Goal: Information Seeking & Learning: Understand process/instructions

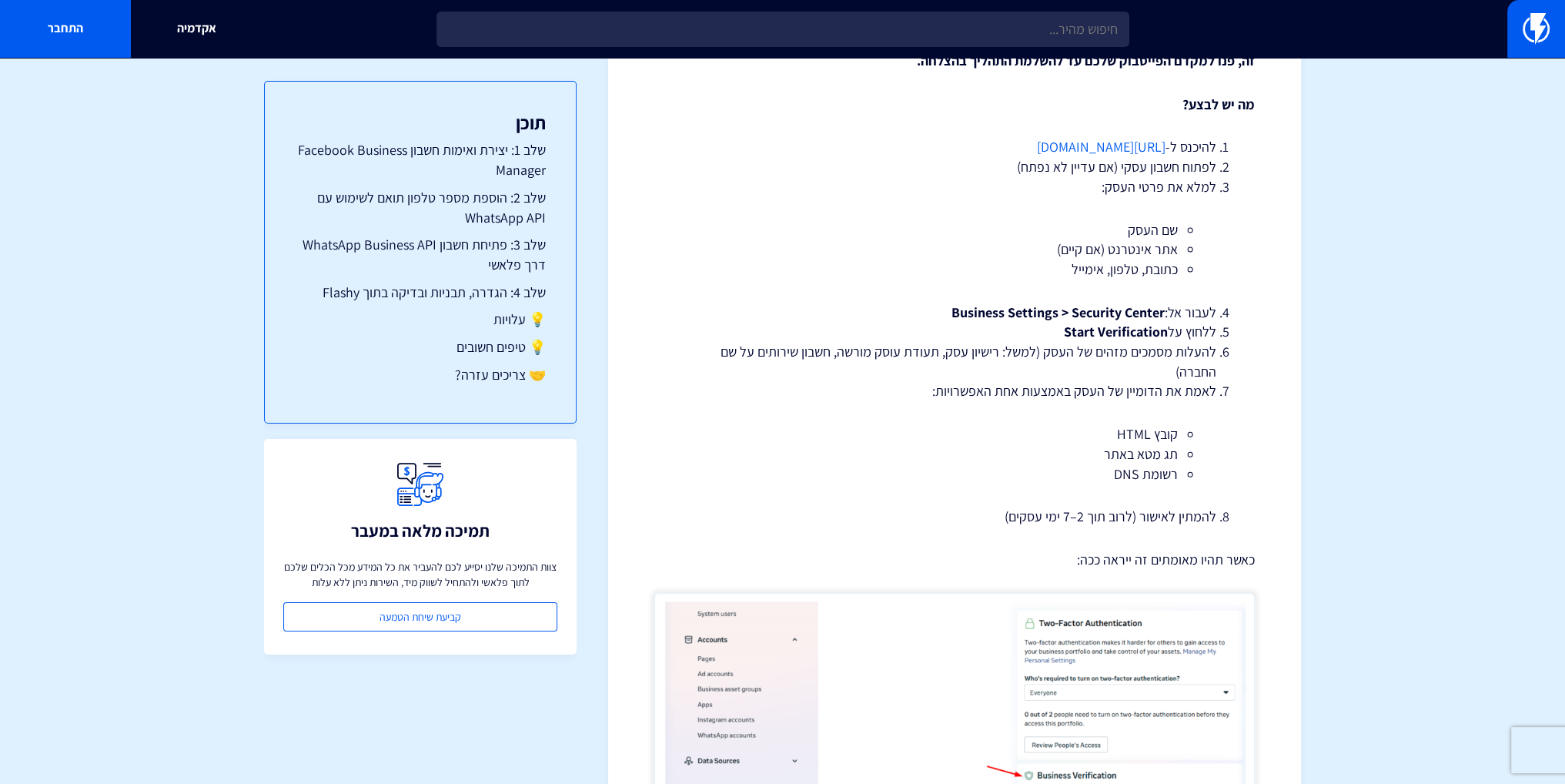
scroll to position [462, 0]
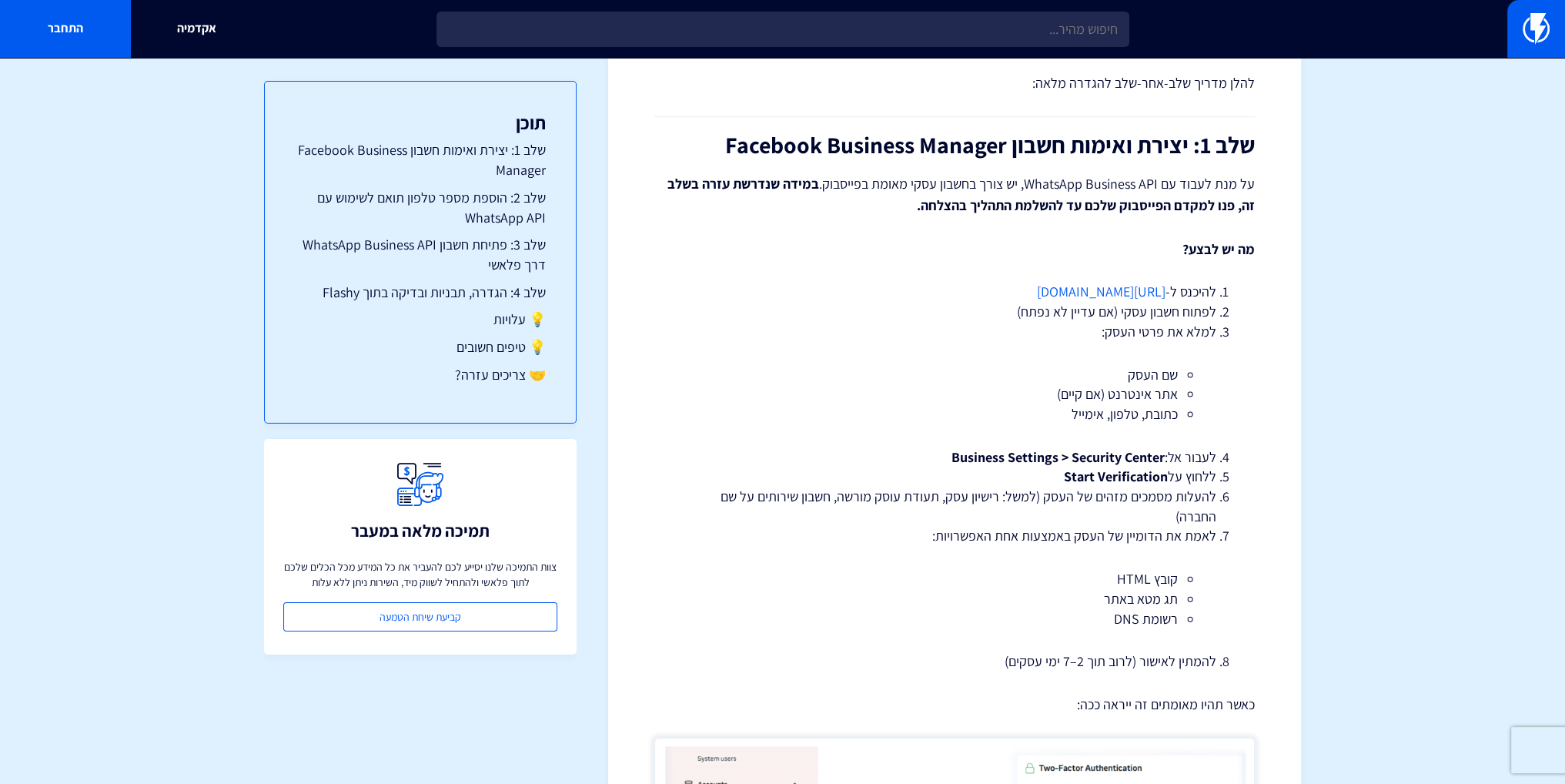
click at [1106, 290] on link "[URL][DOMAIN_NAME]" at bounding box center [1101, 291] width 128 height 18
click at [1108, 290] on link "[URL][DOMAIN_NAME]" at bounding box center [1101, 291] width 128 height 18
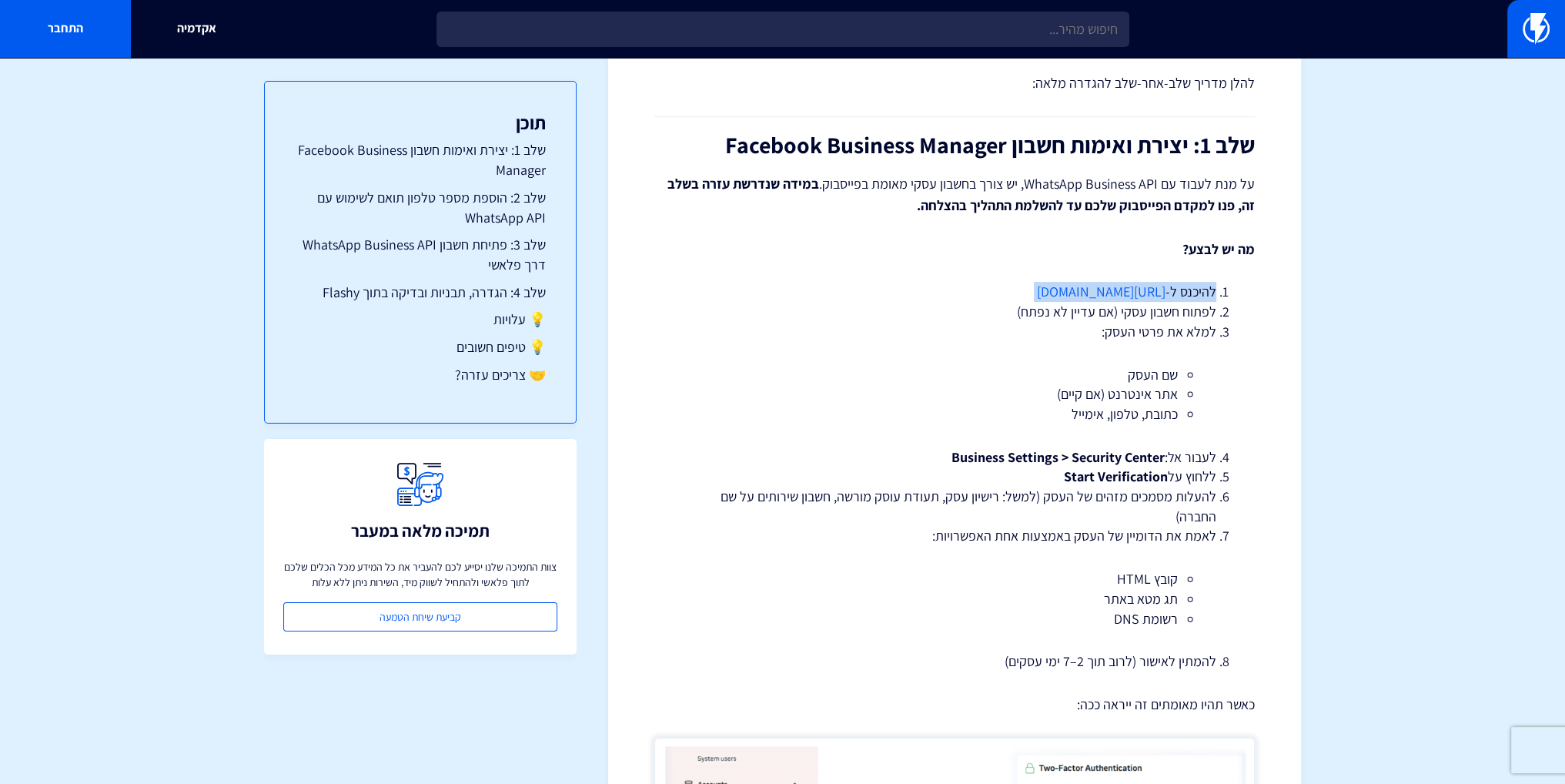
click at [1109, 293] on link "[URL][DOMAIN_NAME]" at bounding box center [1101, 291] width 128 height 18
click at [1073, 294] on link "[URL][DOMAIN_NAME]" at bounding box center [1101, 291] width 128 height 18
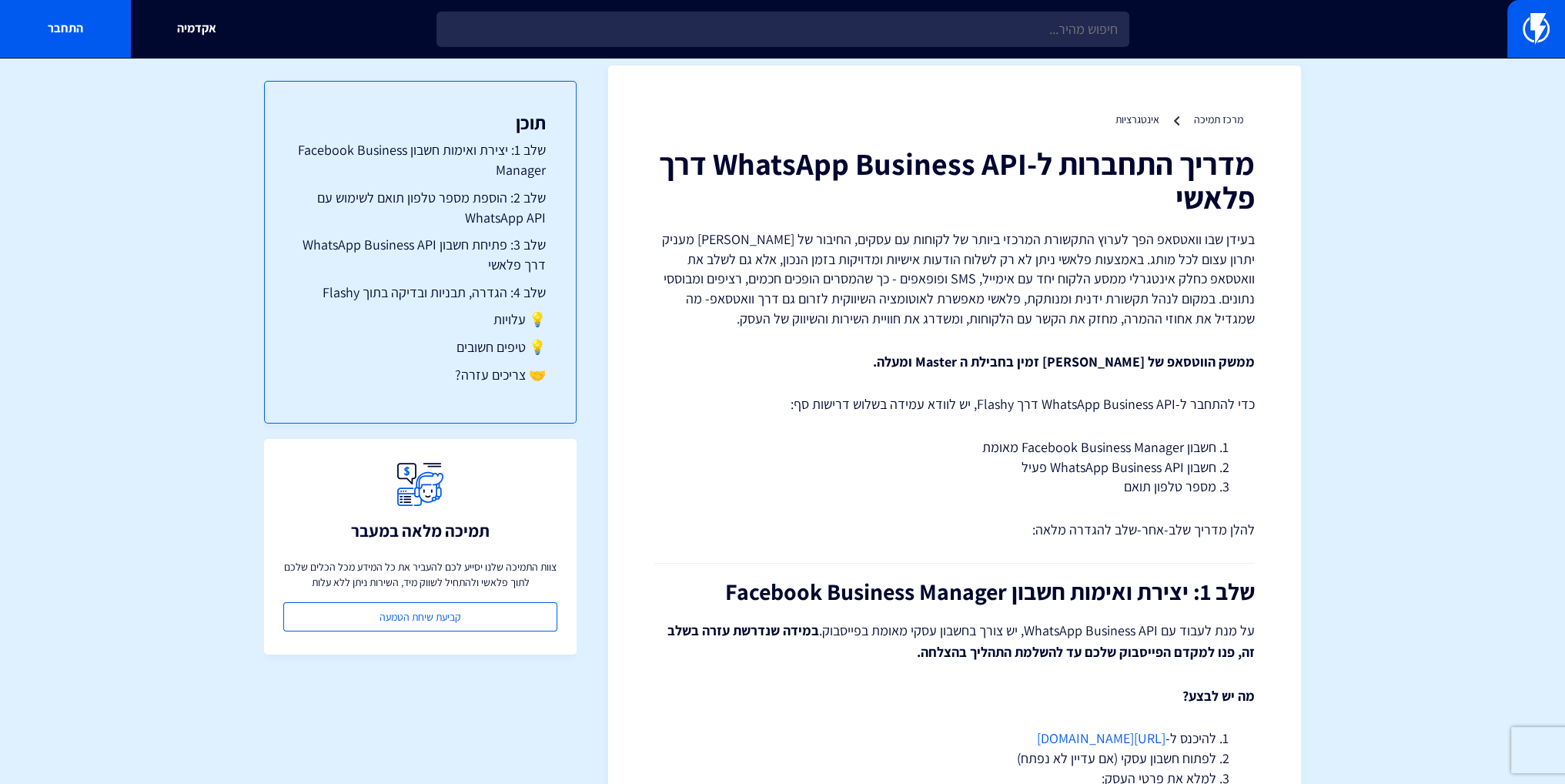
scroll to position [0, 0]
